Goal: Information Seeking & Learning: Learn about a topic

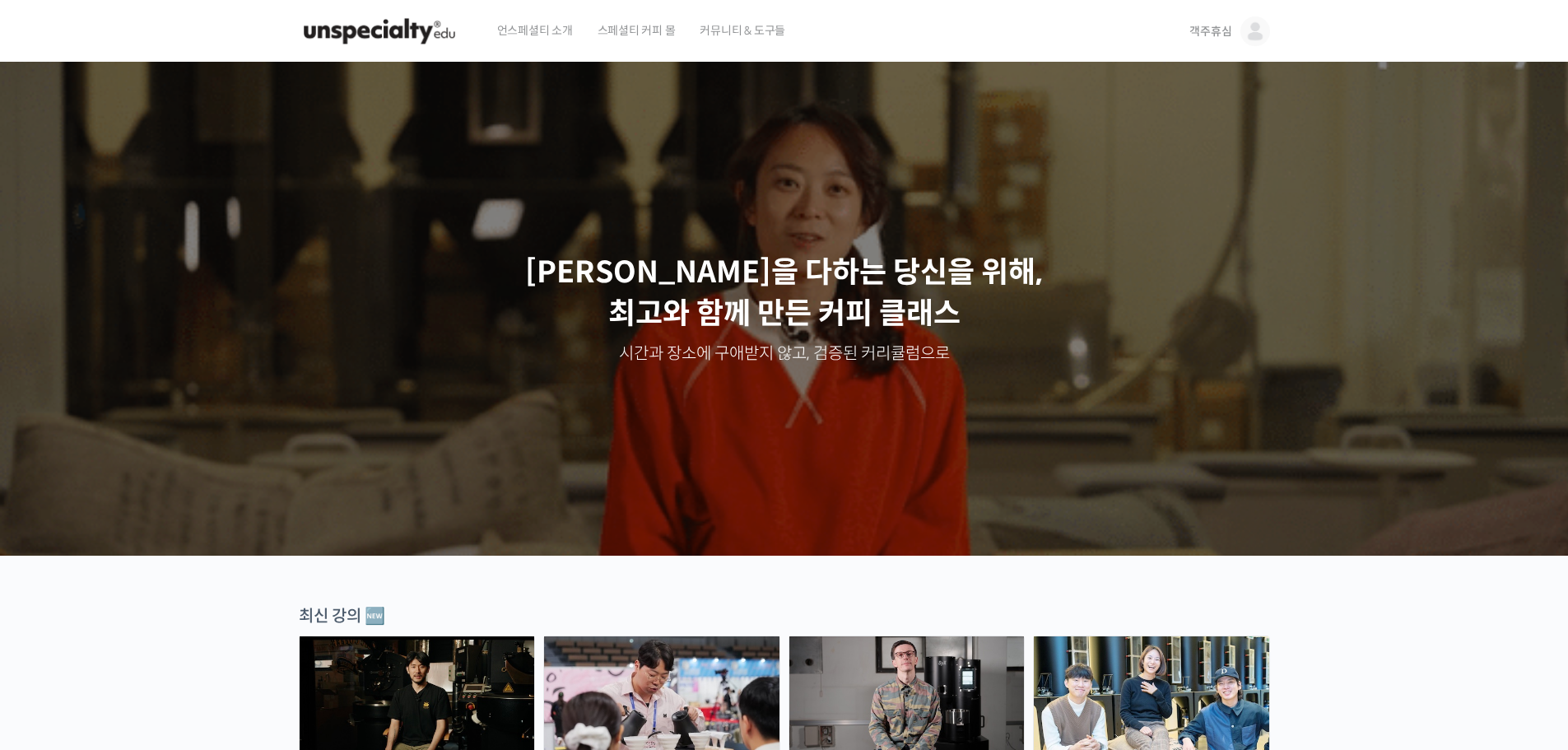
click at [1254, 24] on img at bounding box center [1254, 31] width 29 height 29
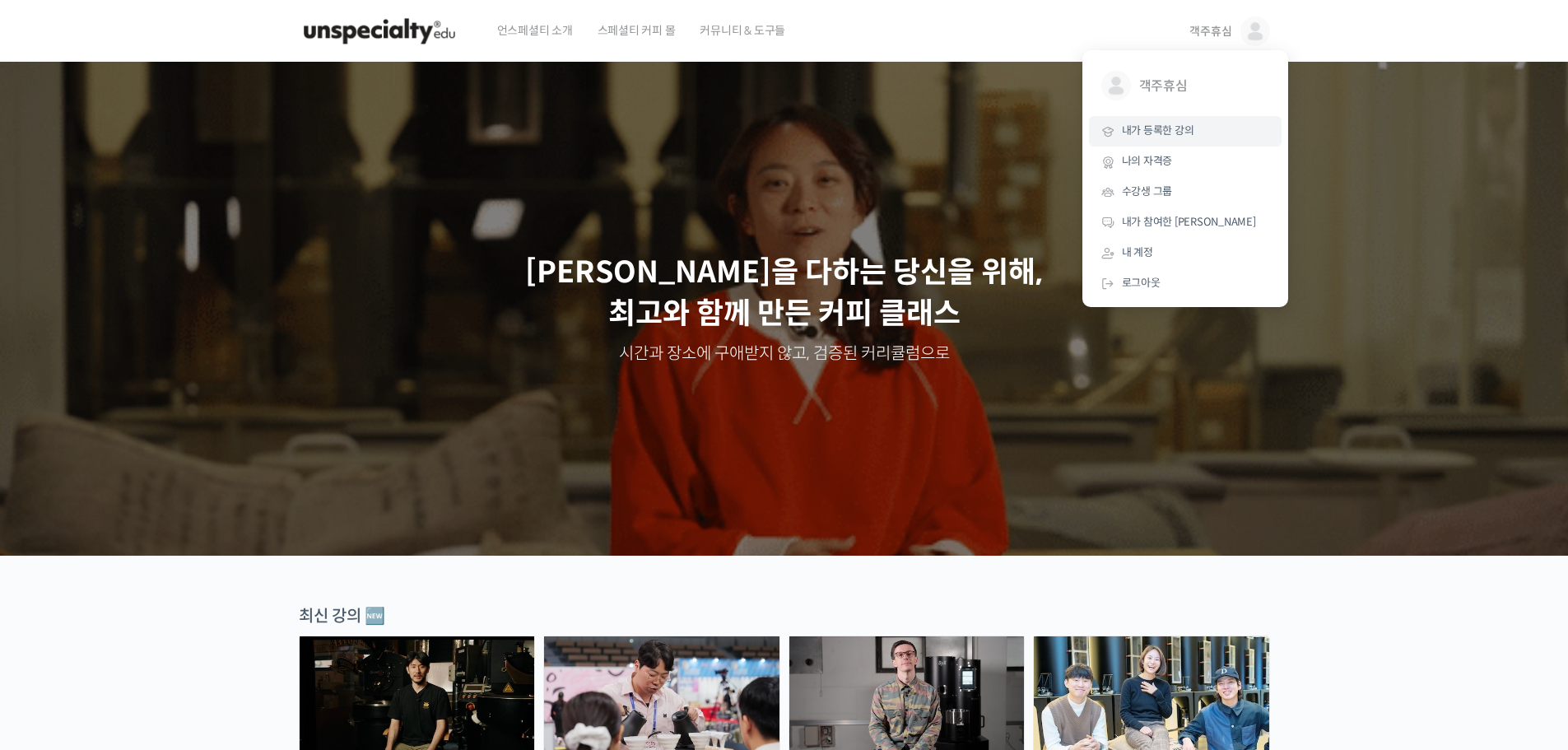
click at [1163, 143] on link "내가 등록한 강의" at bounding box center [1184, 131] width 193 height 30
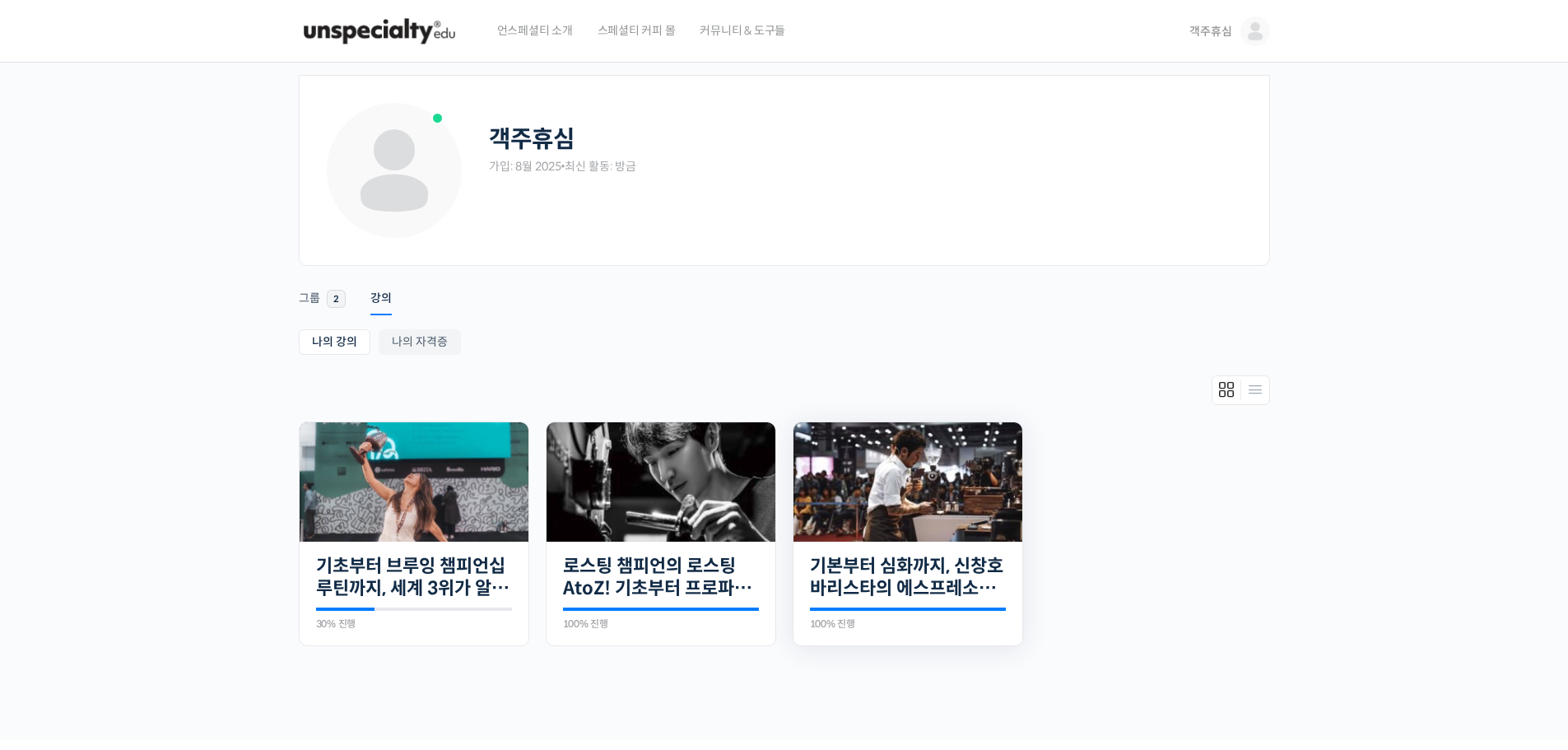
click at [903, 513] on img at bounding box center [908, 482] width 229 height 120
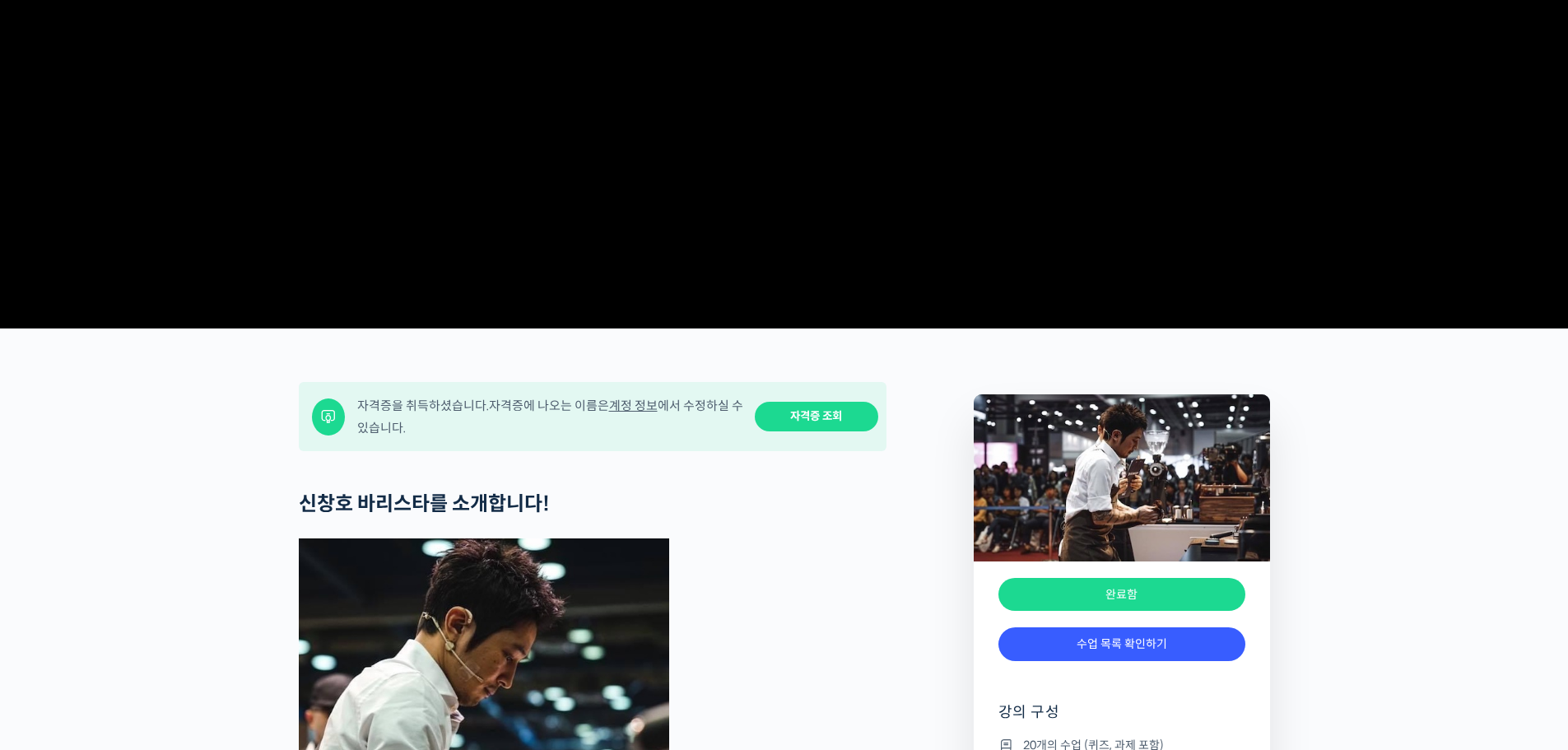
scroll to position [329, 0]
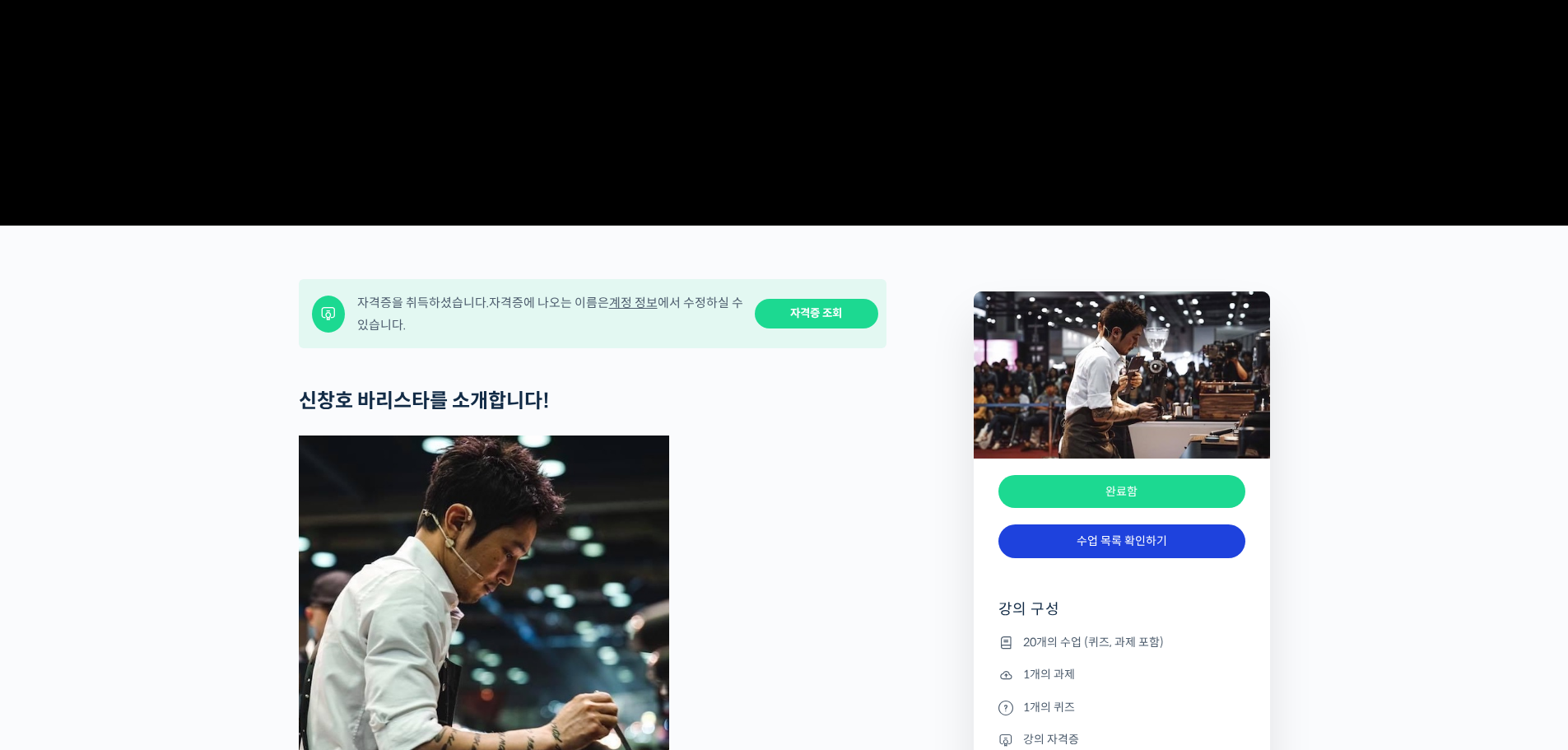
click at [1126, 558] on link "수업 목록 확인하기" at bounding box center [1121, 541] width 246 height 34
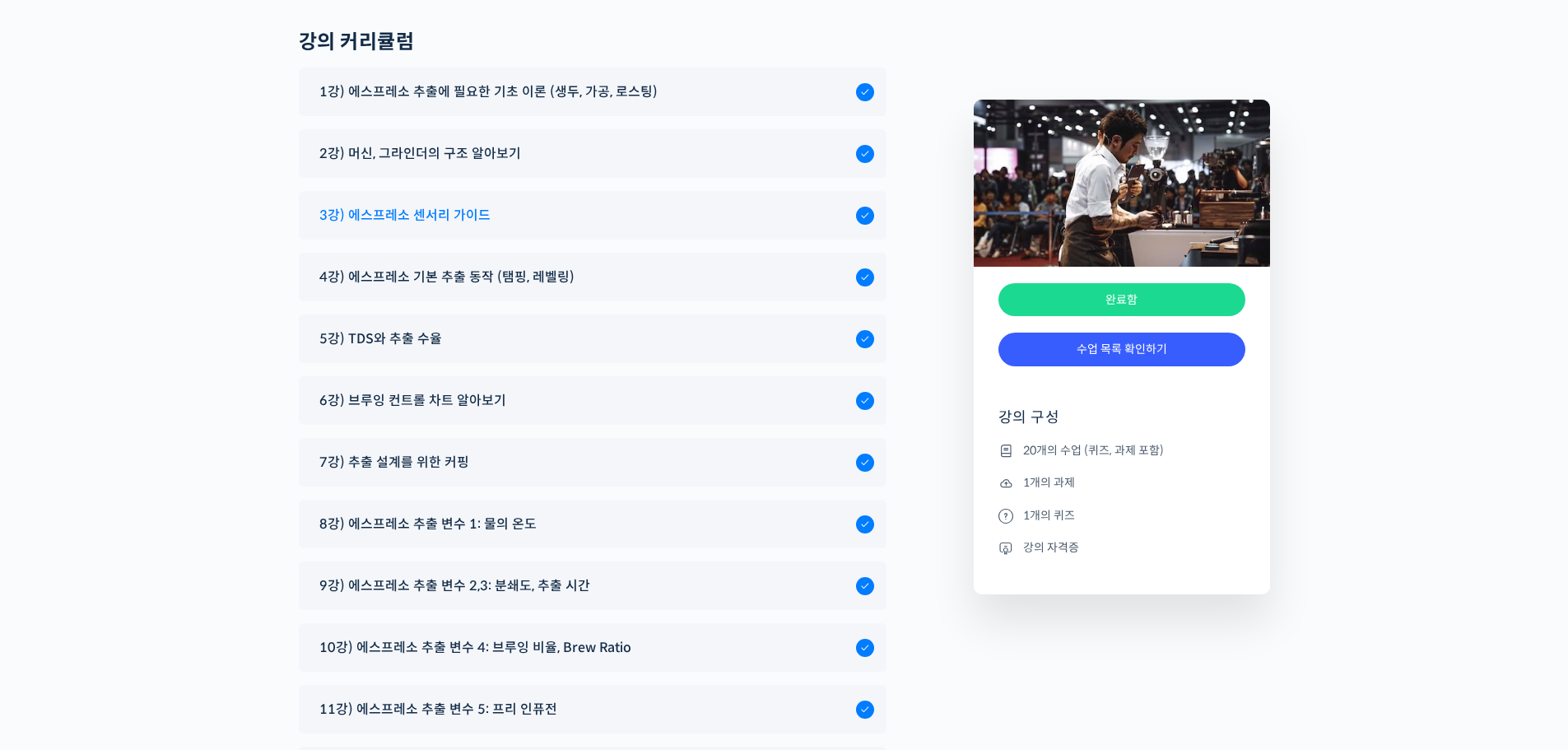
scroll to position [8770, 0]
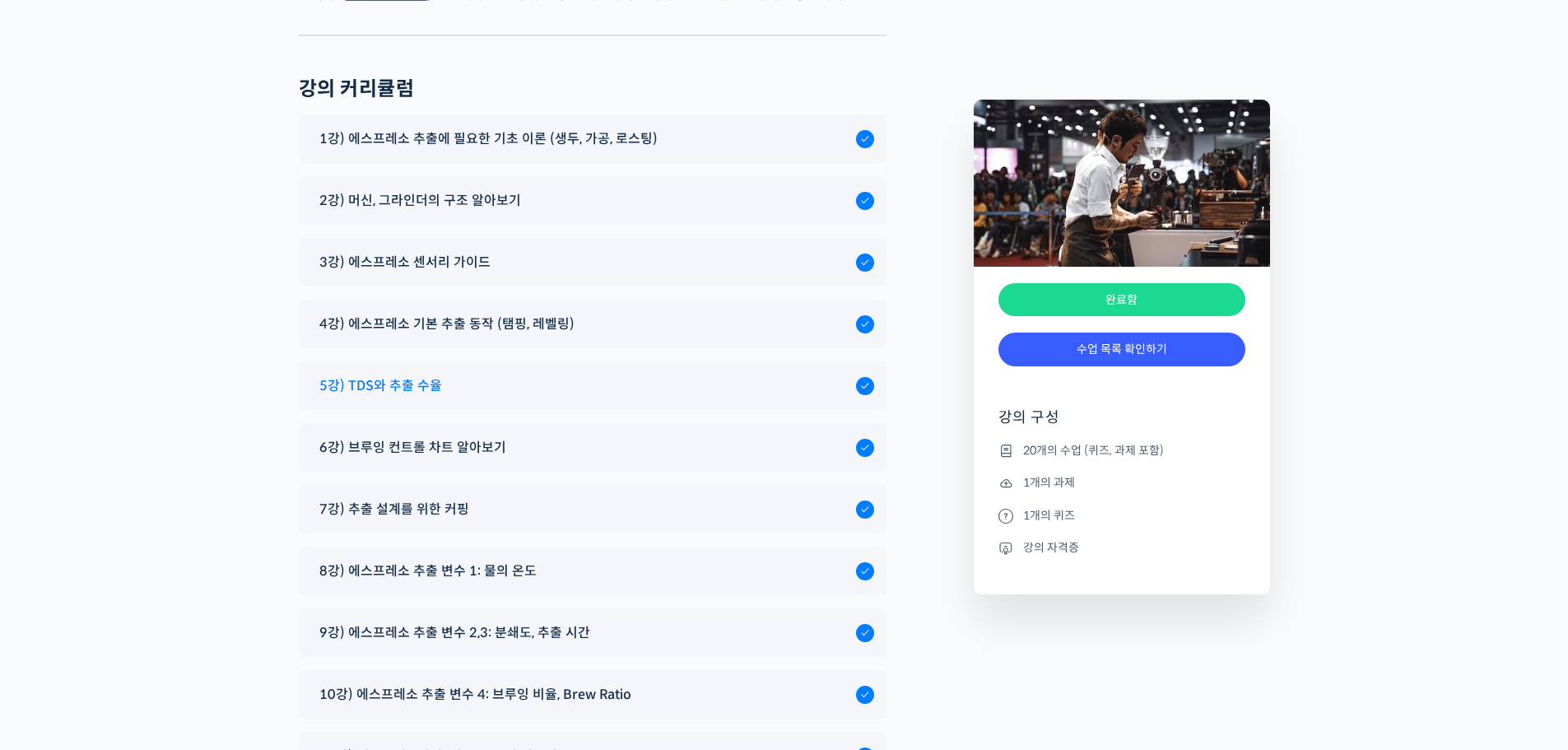
click at [396, 375] on span "5강) TDS와 추출 수율" at bounding box center [381, 386] width 123 height 22
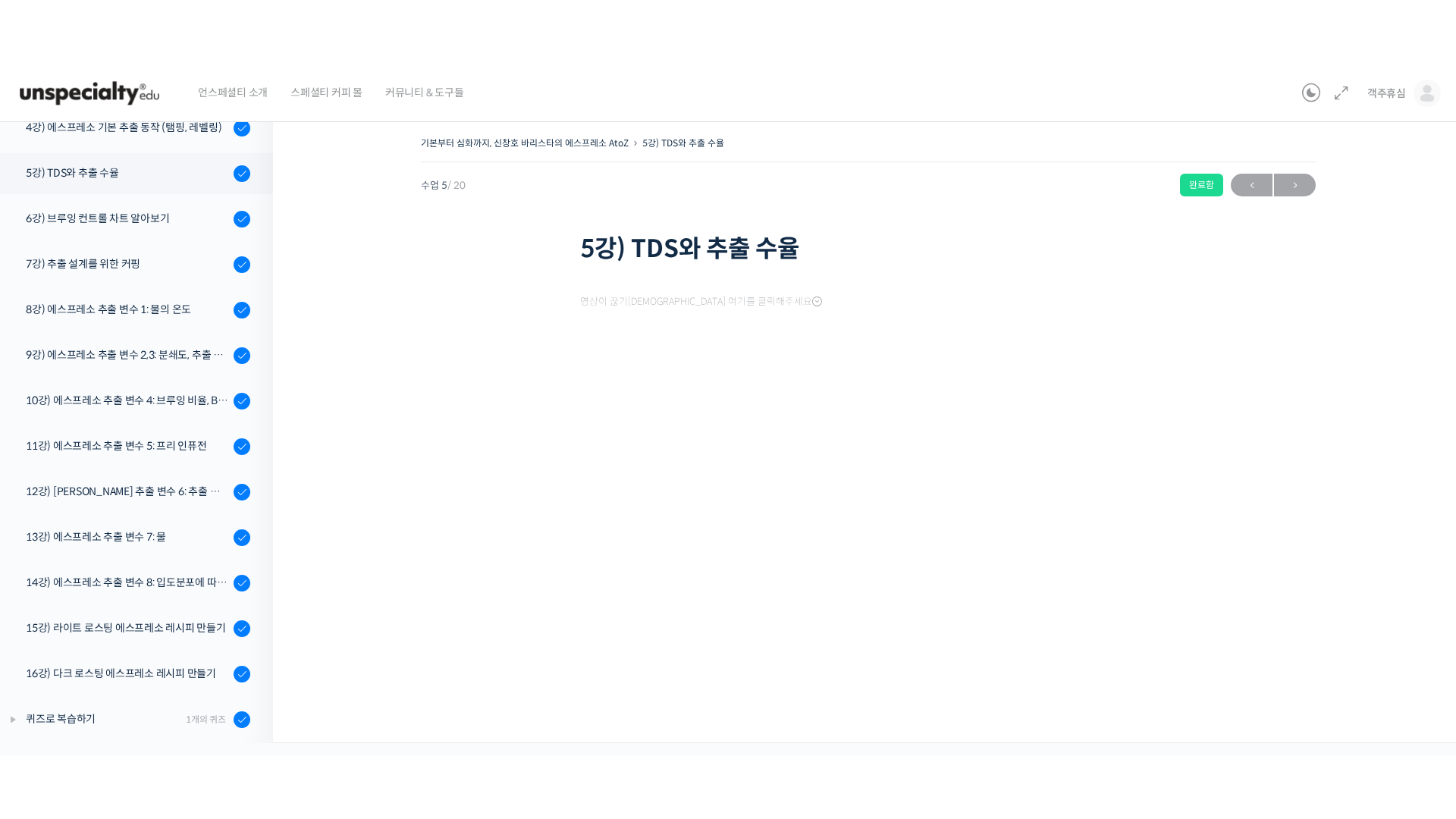
scroll to position [375, 0]
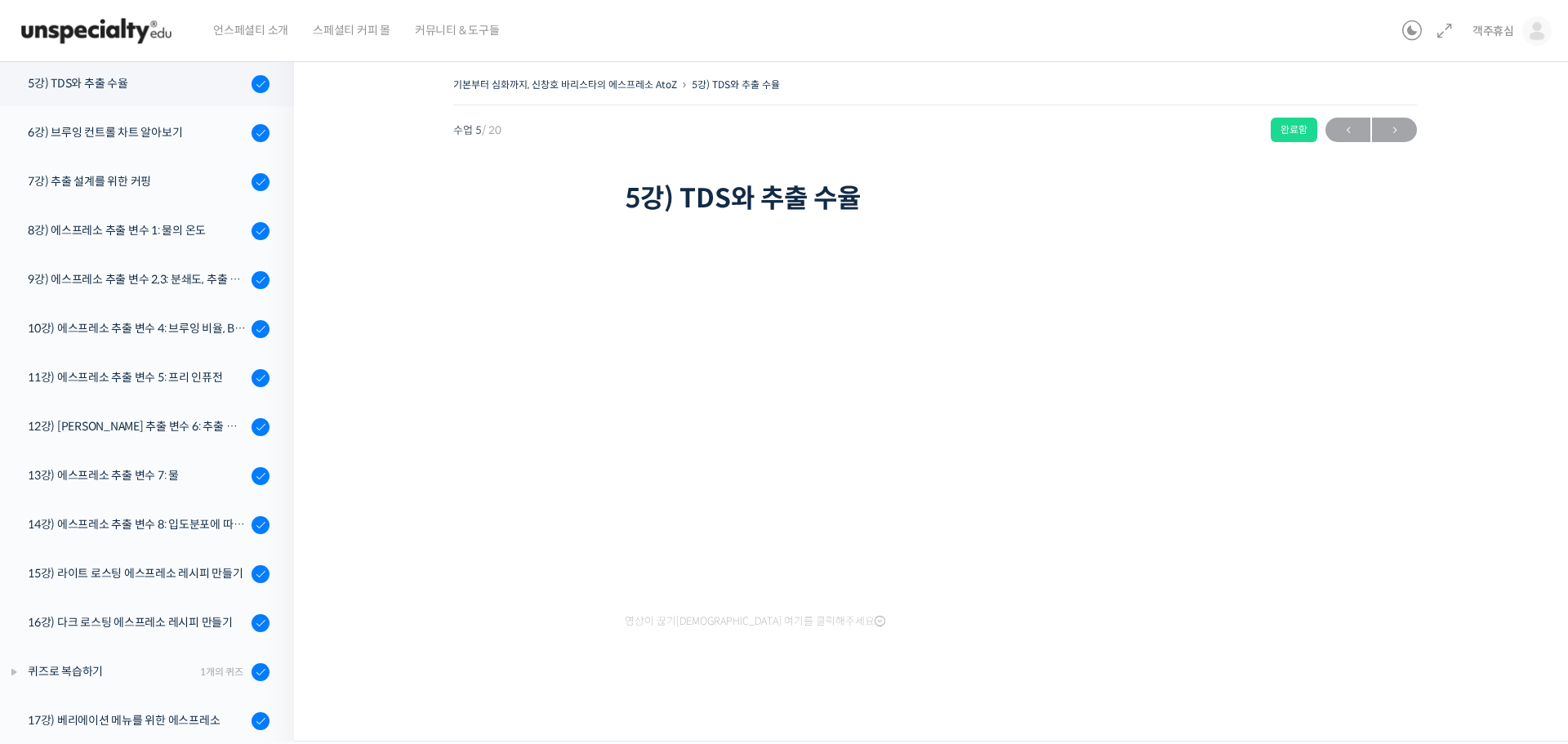
click at [1182, 674] on div at bounding box center [934, 691] width 620 height 34
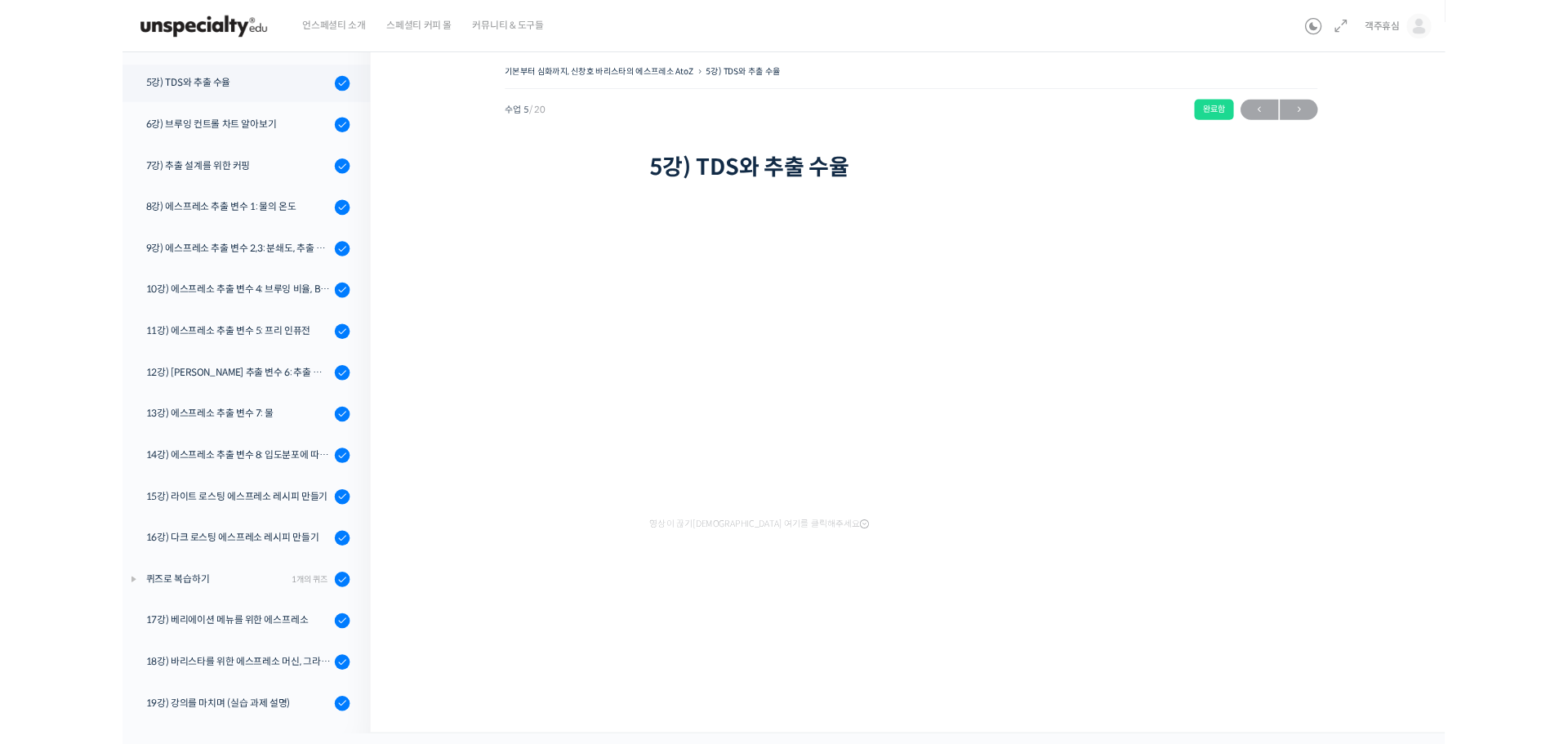
scroll to position [390, 0]
